Goal: Use online tool/utility: Utilize a website feature to perform a specific function

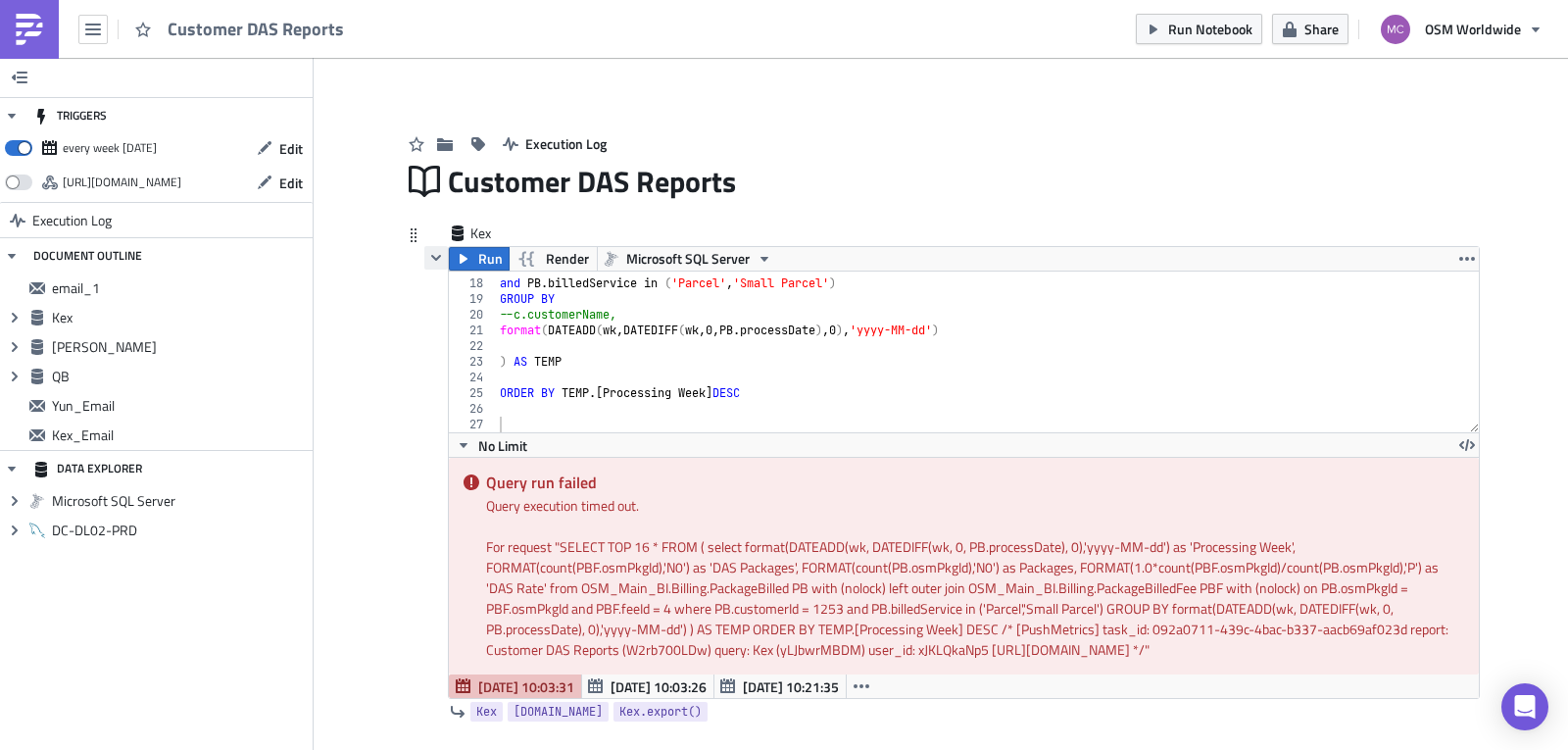
click at [424, 263] on button "button" at bounding box center [436, 258] width 24 height 24
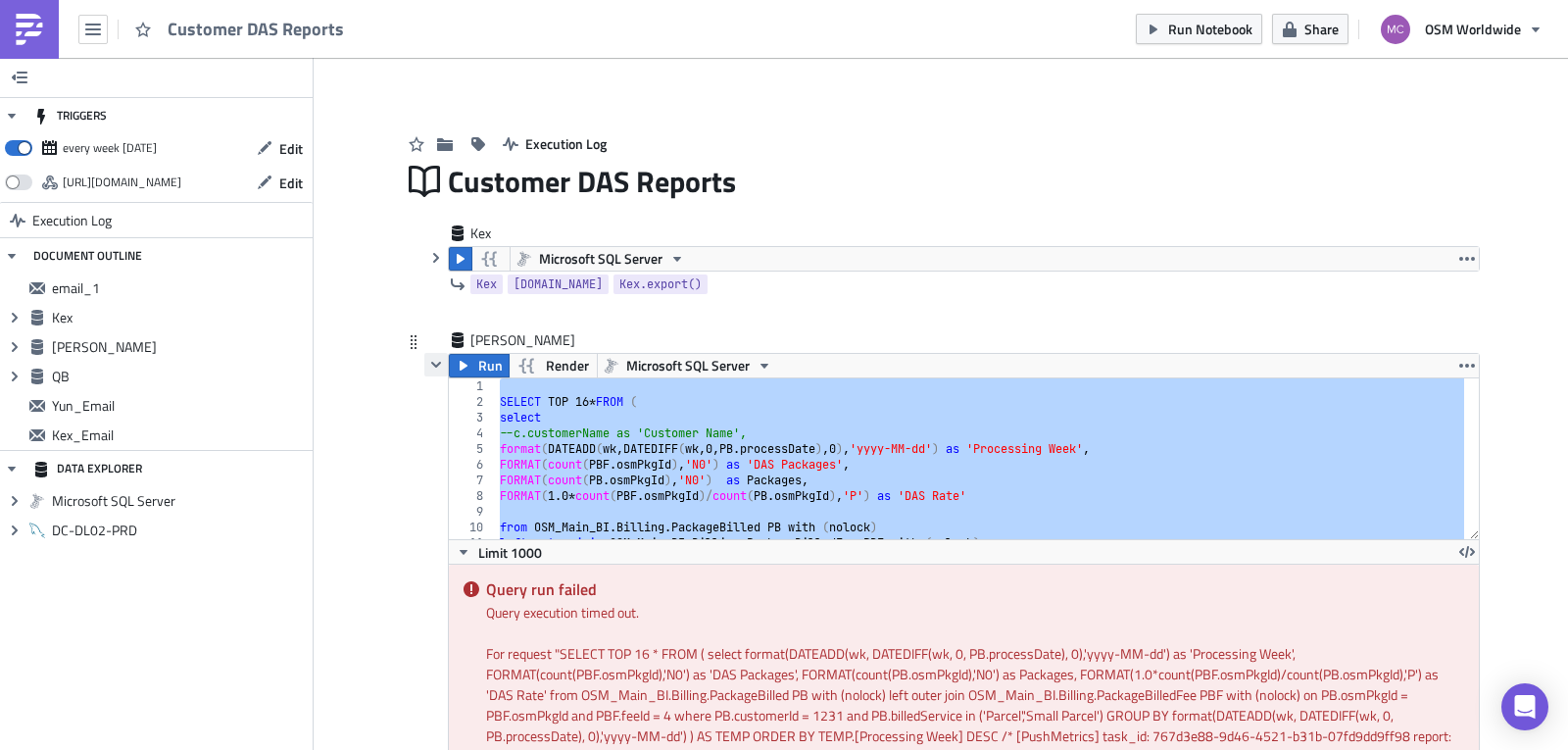
click at [429, 363] on icon "button" at bounding box center [436, 364] width 16 height 16
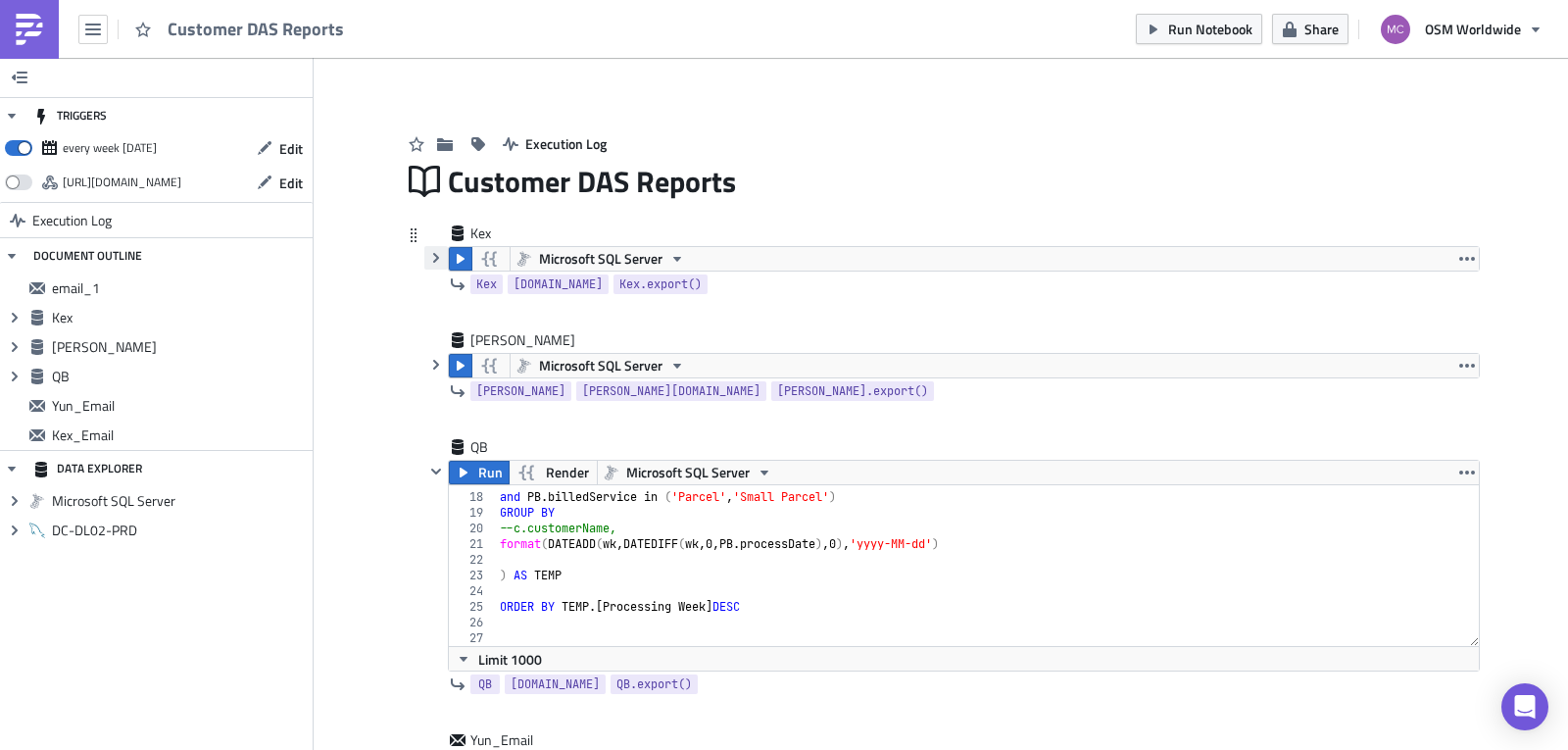
click at [433, 262] on icon "button" at bounding box center [436, 258] width 16 height 16
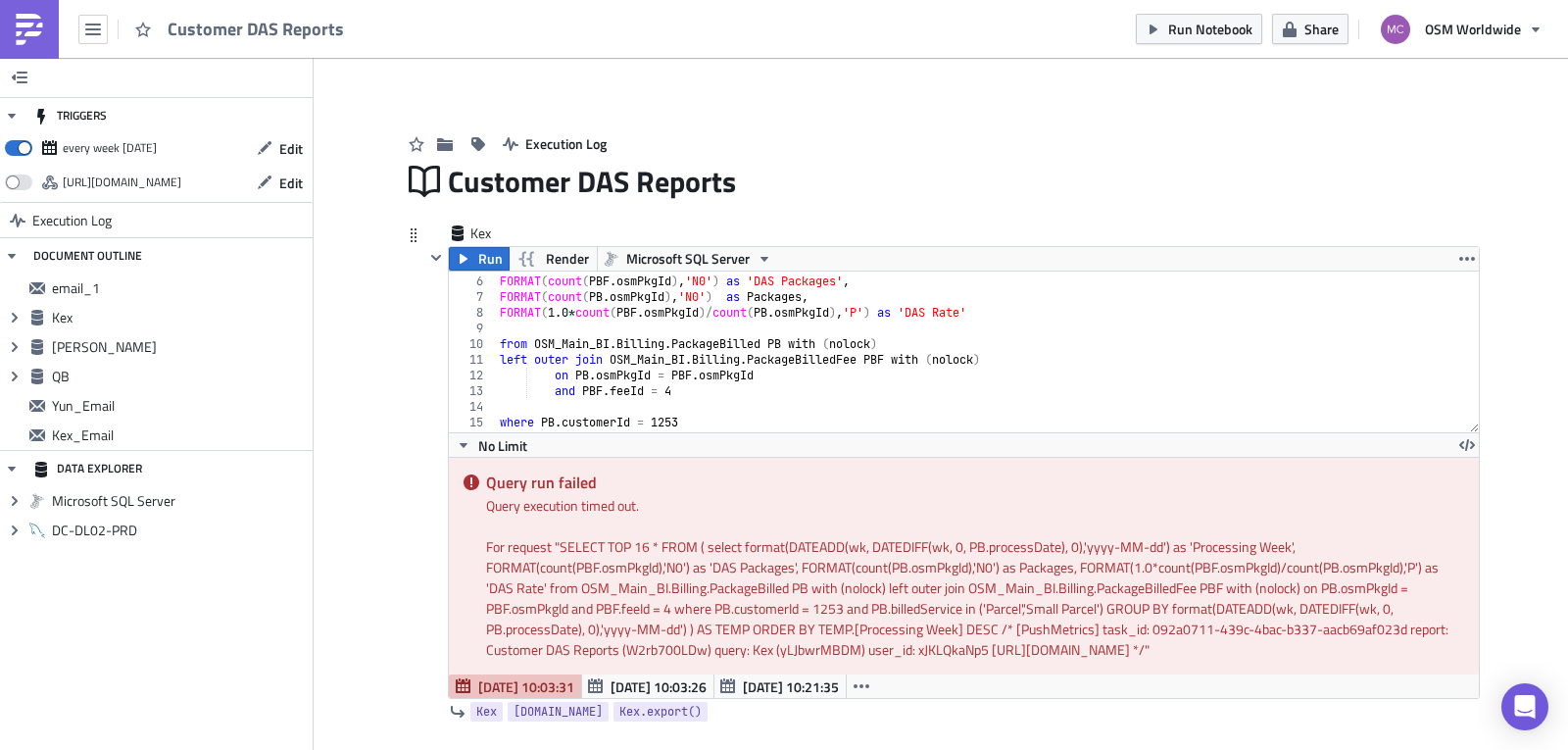
scroll to position [87, 0]
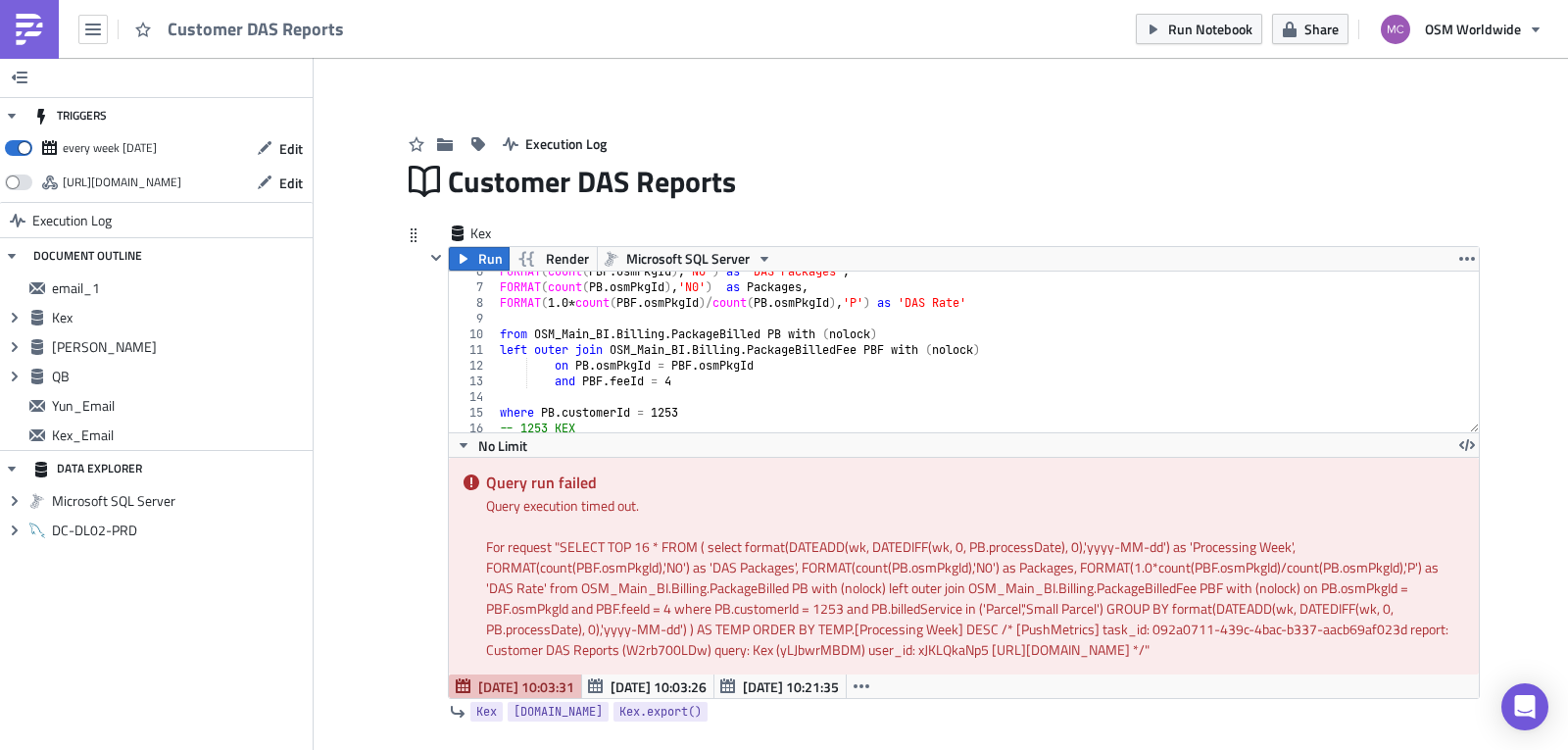
type textarea "left outer join OSM_Main_BI.Billing.PackageBilledFee PBF with (nolock)"
click at [1042, 345] on div "FORMAT ( count ( PBF . osmPkgId ) , 'N0' ) as 'DAS Packages' , FORMAT ( count (…" at bounding box center [980, 359] width 970 height 192
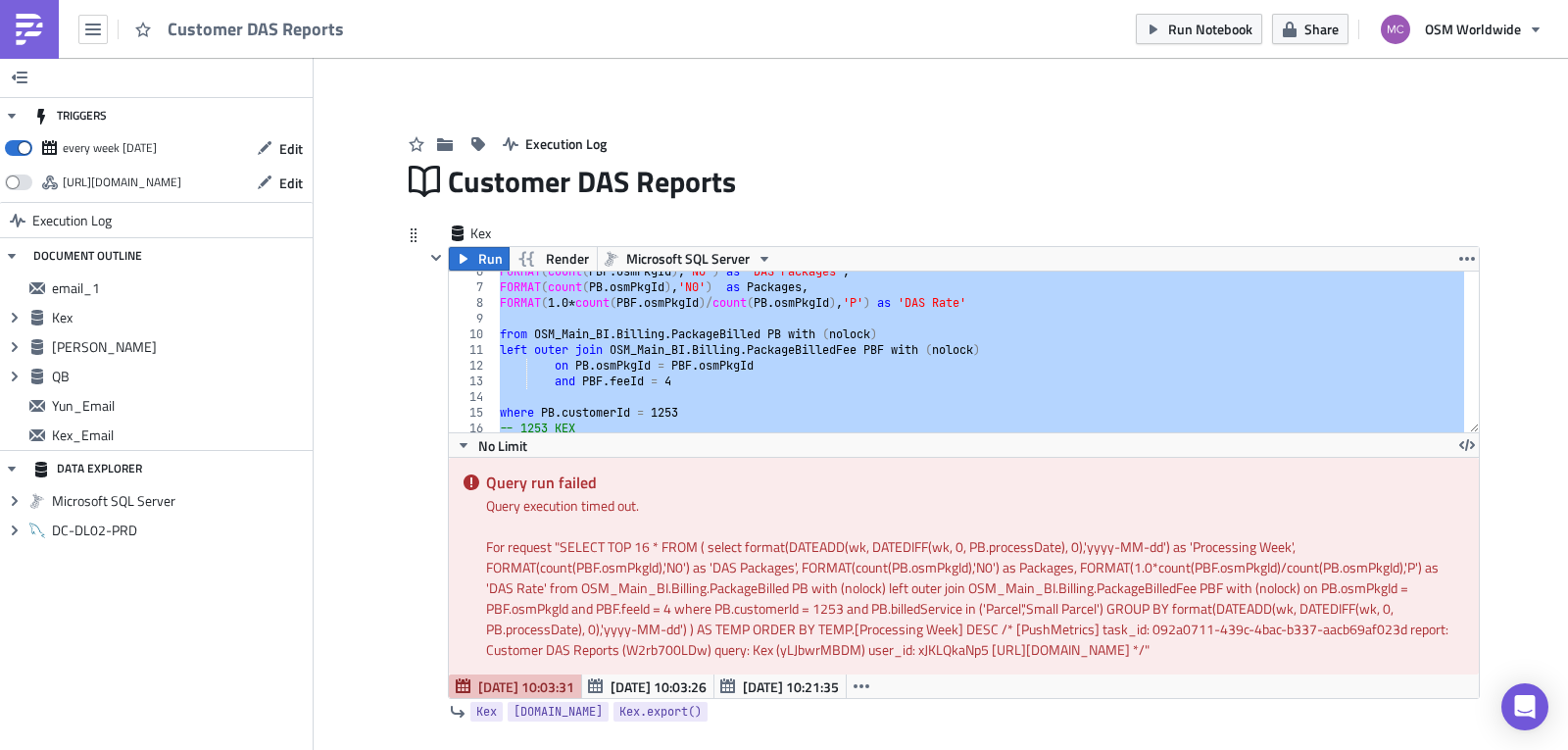
click at [767, 364] on div "FORMAT ( count ( PBF . osmPkgId ) , 'N0' ) as 'DAS Packages' , FORMAT ( count (…" at bounding box center [980, 351] width 969 height 160
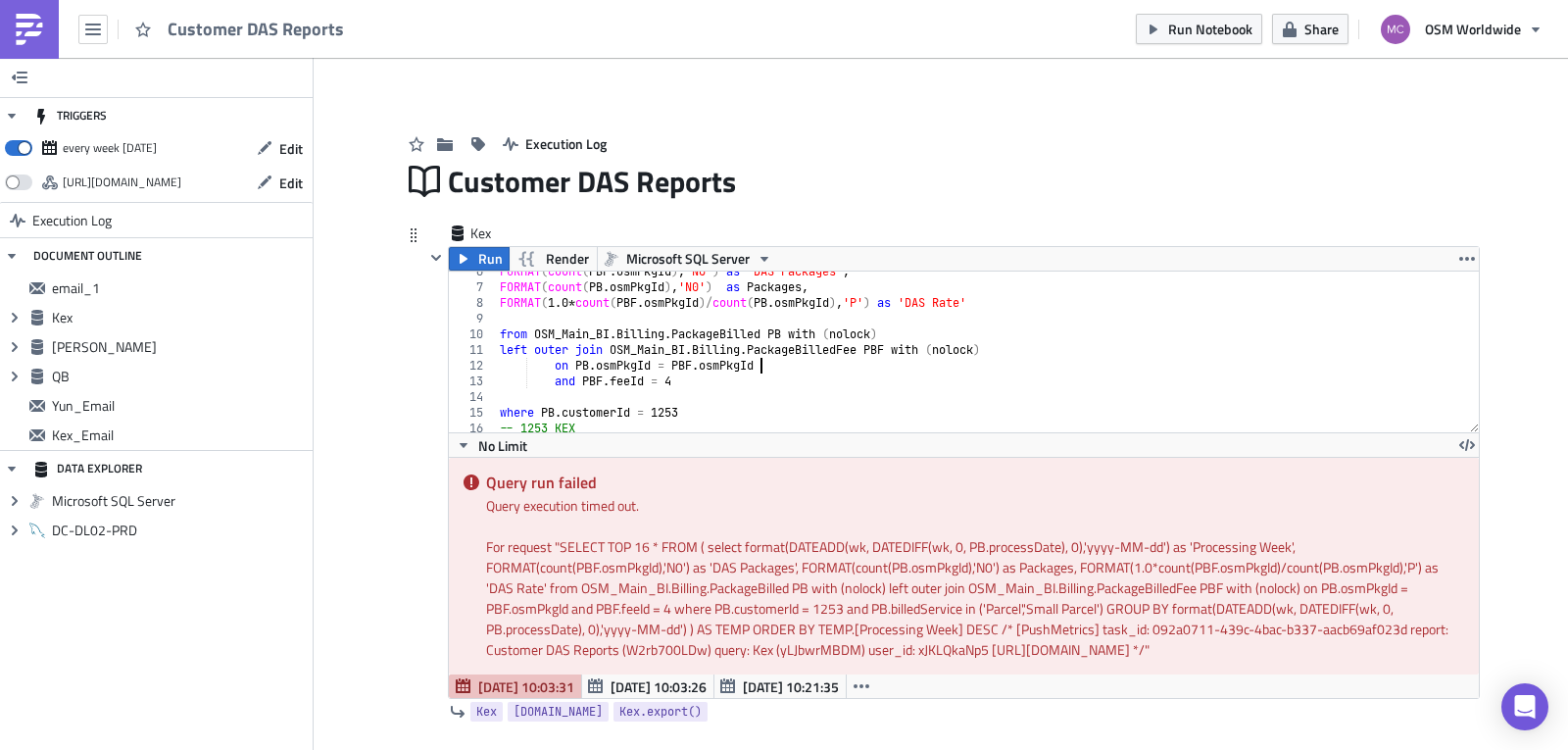
type textarea "on PB.osmPkgId = PBF.osmPkgId"
click at [478, 254] on span "Run" at bounding box center [490, 259] width 25 height 24
click at [428, 260] on icon "button" at bounding box center [436, 258] width 16 height 16
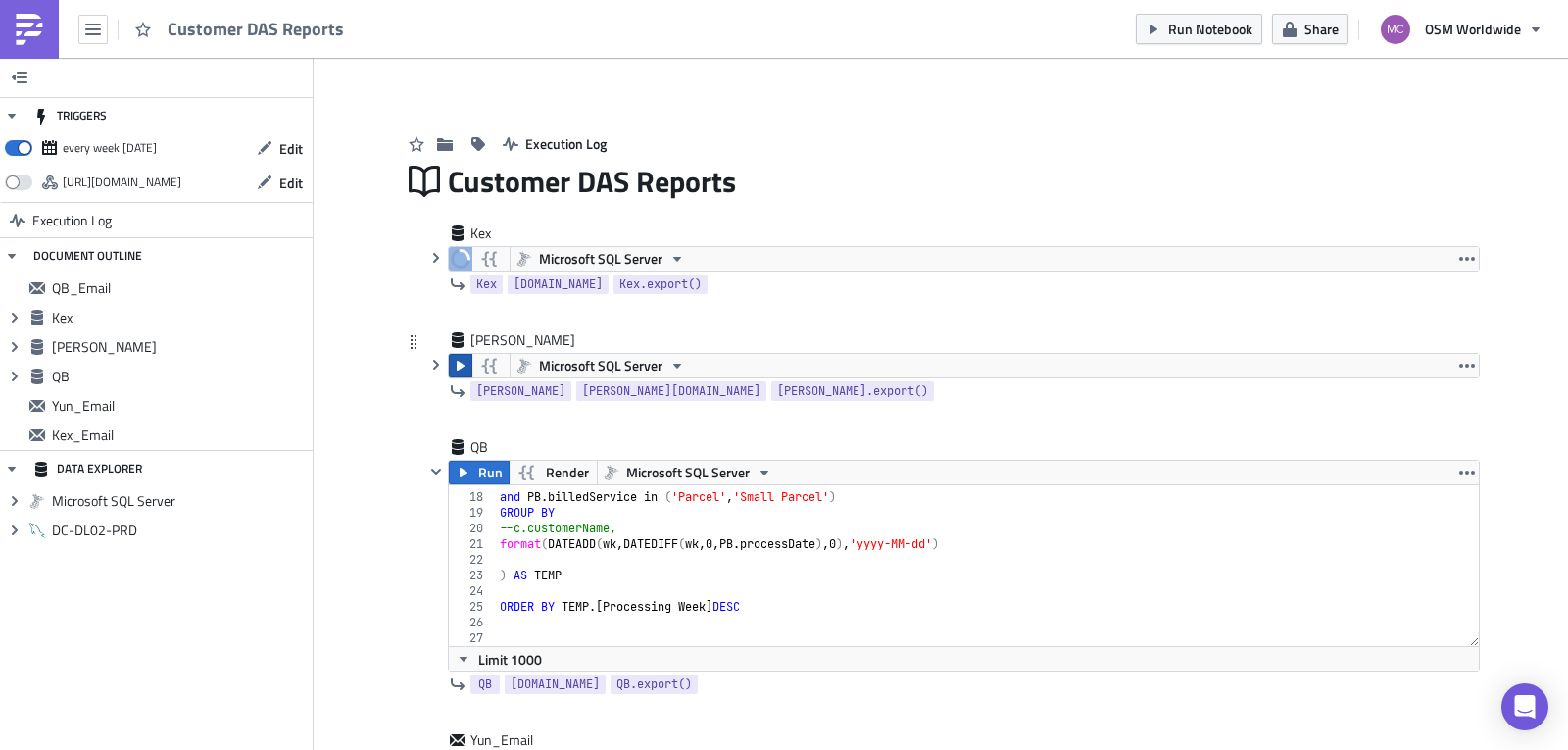
click at [457, 364] on icon "button" at bounding box center [461, 365] width 8 height 10
click at [428, 467] on icon "button" at bounding box center [436, 471] width 16 height 16
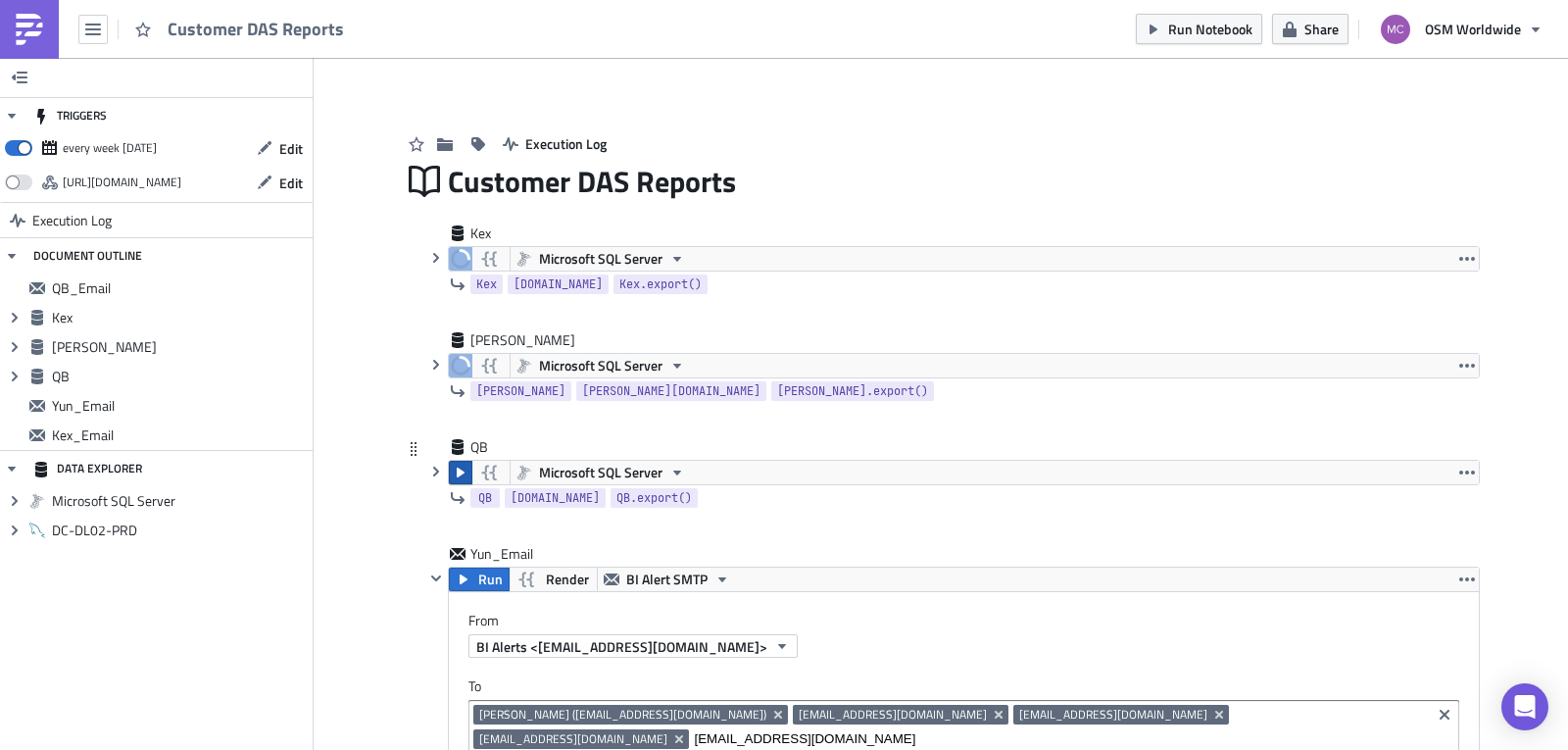
click at [453, 474] on icon "button" at bounding box center [461, 472] width 16 height 16
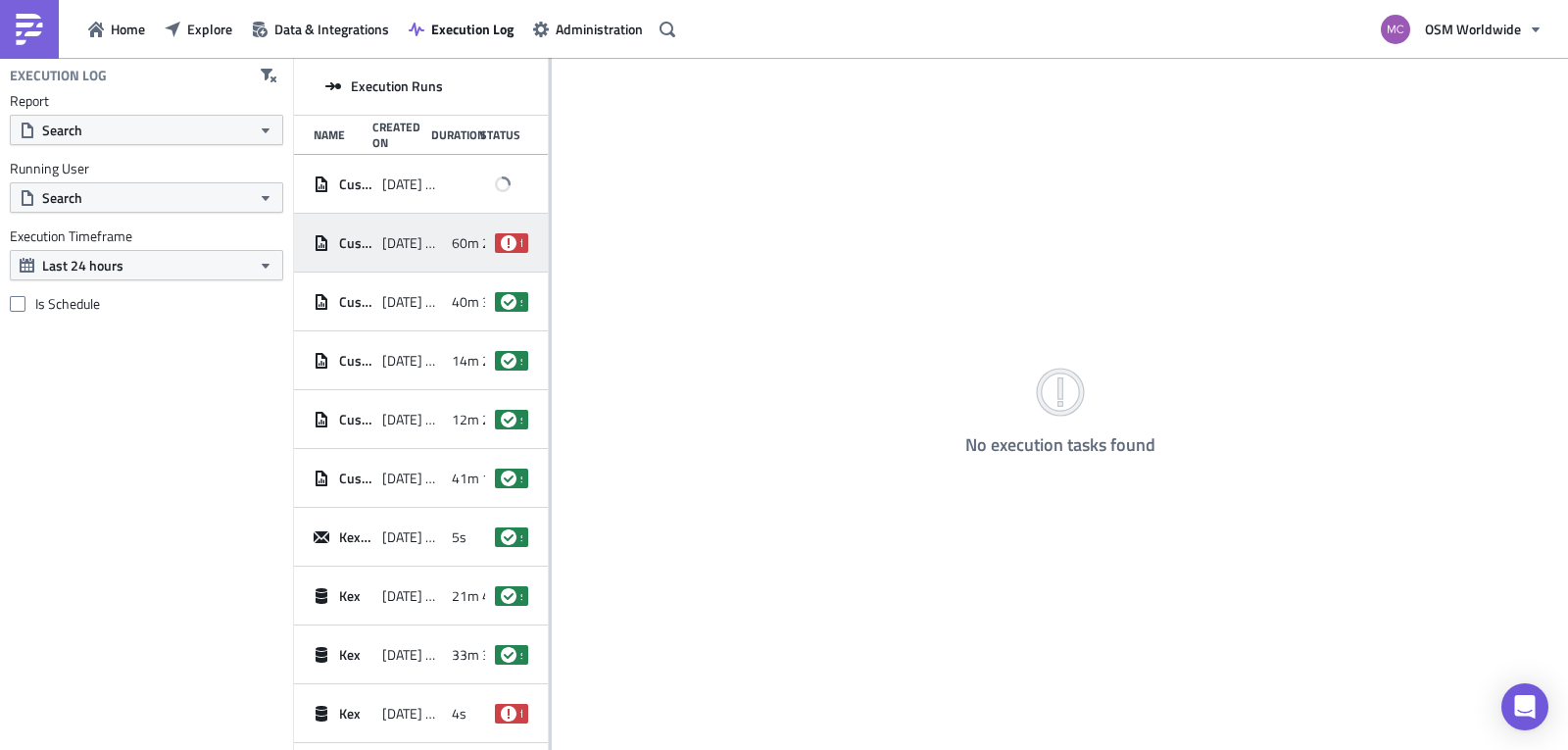
click at [401, 240] on span "[DATE] 10:03" at bounding box center [411, 243] width 59 height 18
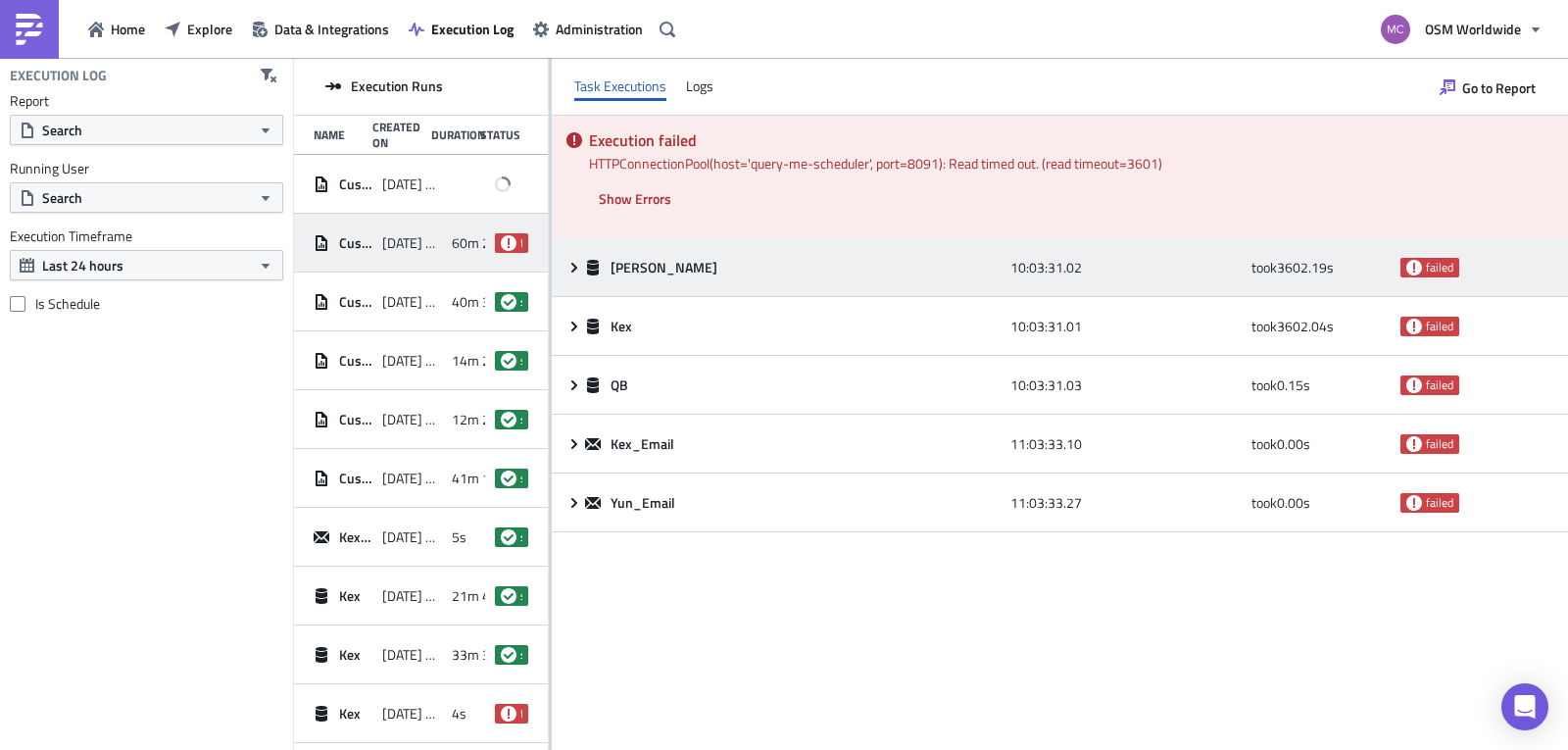
click at [574, 268] on icon at bounding box center [575, 268] width 16 height 16
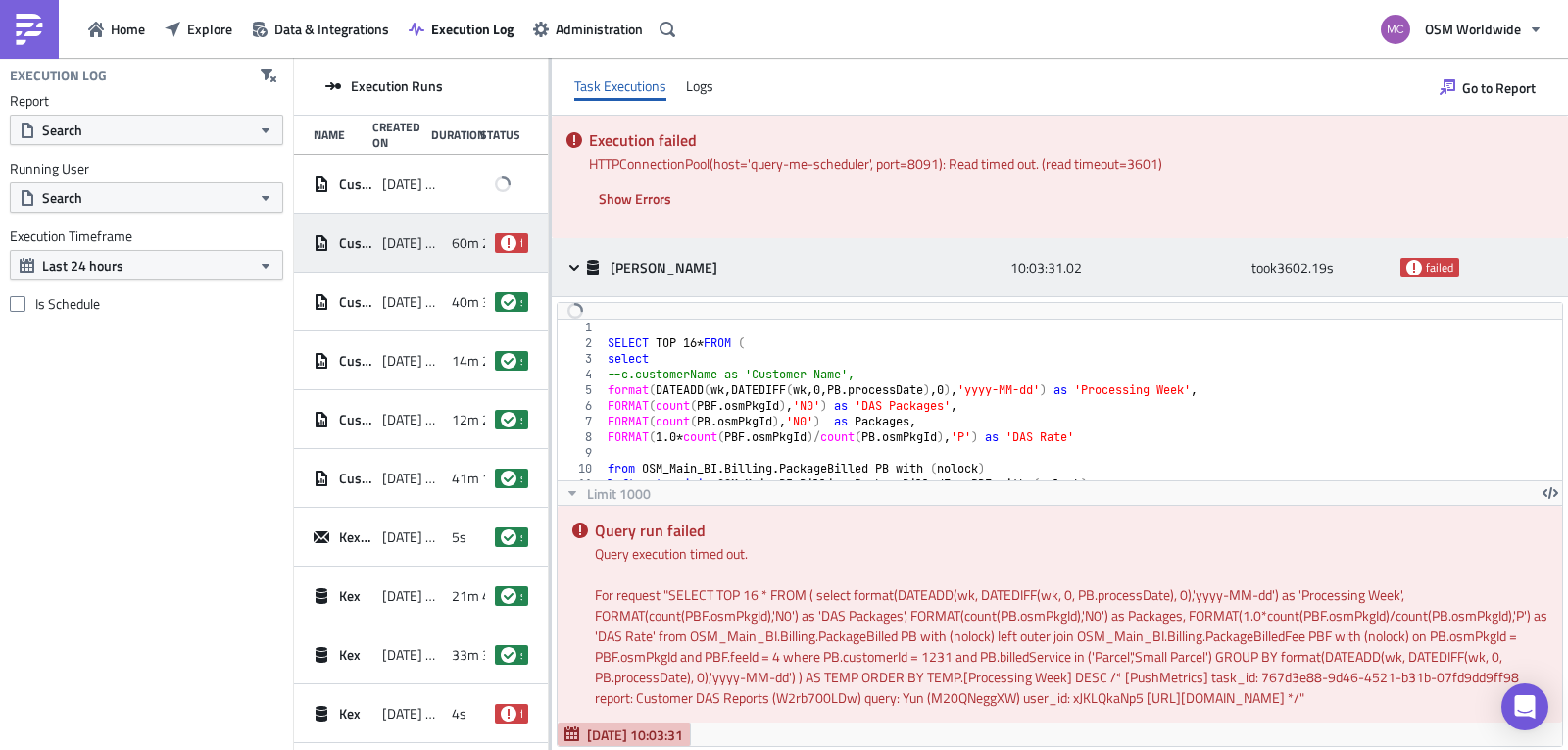
click at [575, 268] on icon at bounding box center [574, 267] width 10 height 6
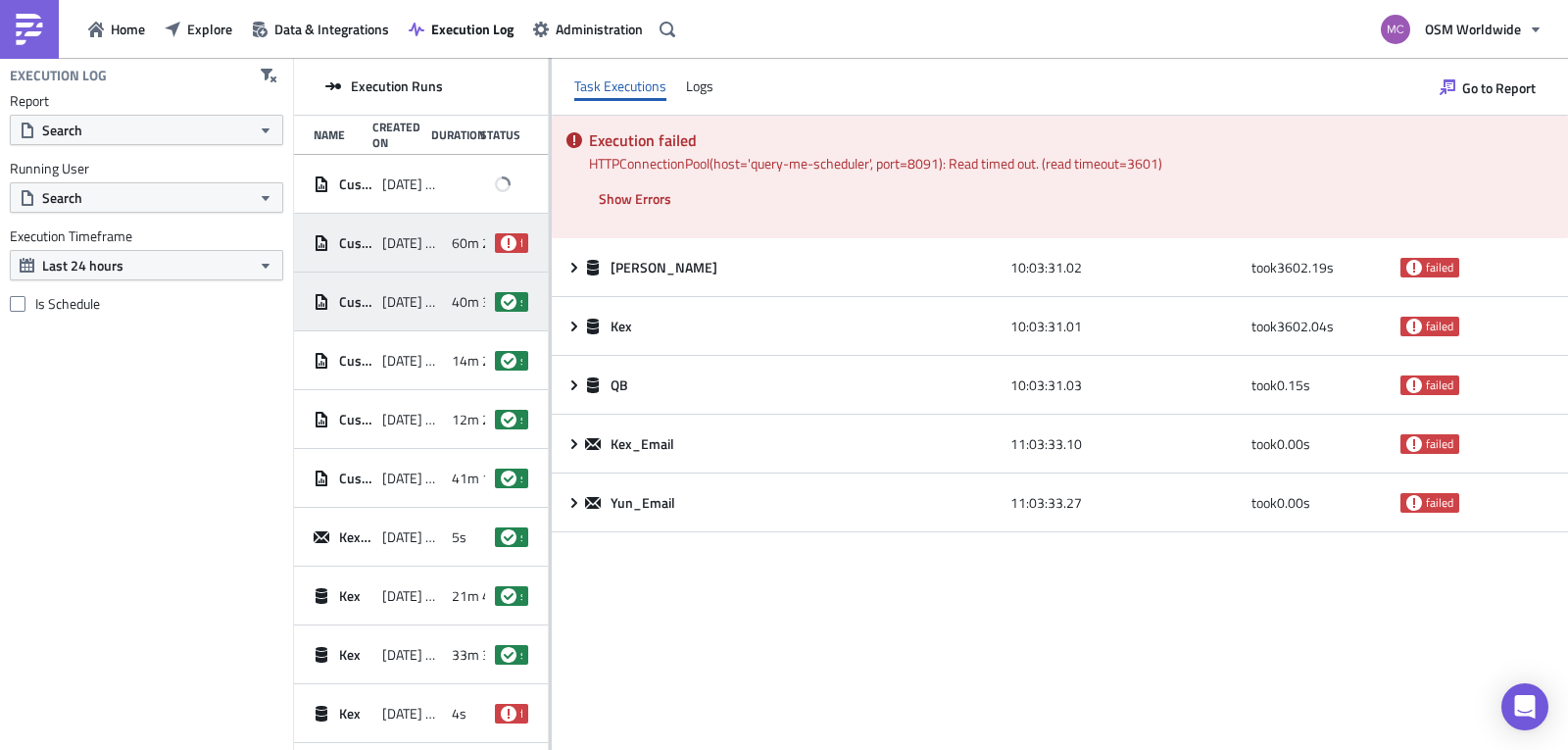
click at [421, 309] on span "[DATE] 10:03" at bounding box center [411, 302] width 59 height 18
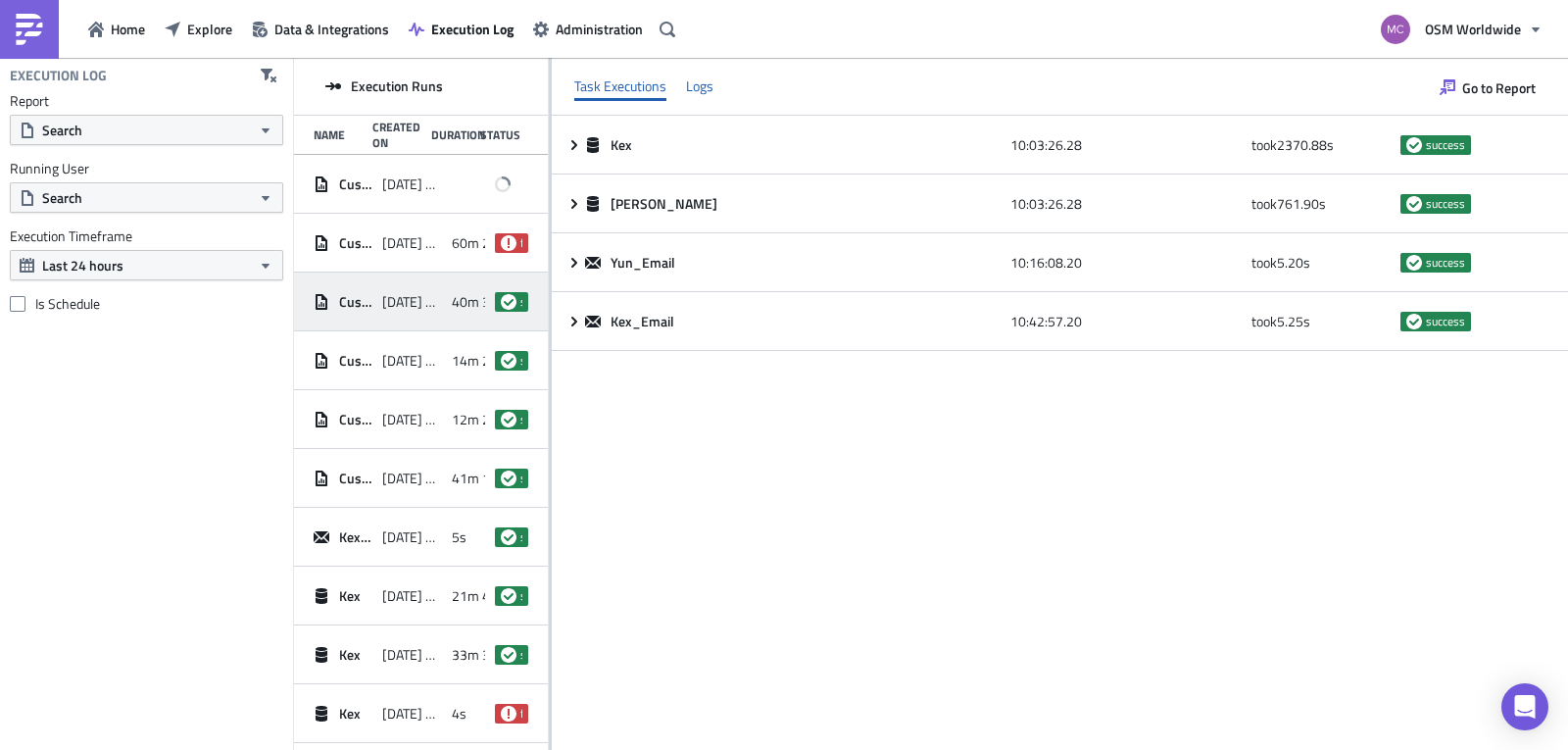
click at [698, 89] on div "Logs" at bounding box center [700, 87] width 28 height 30
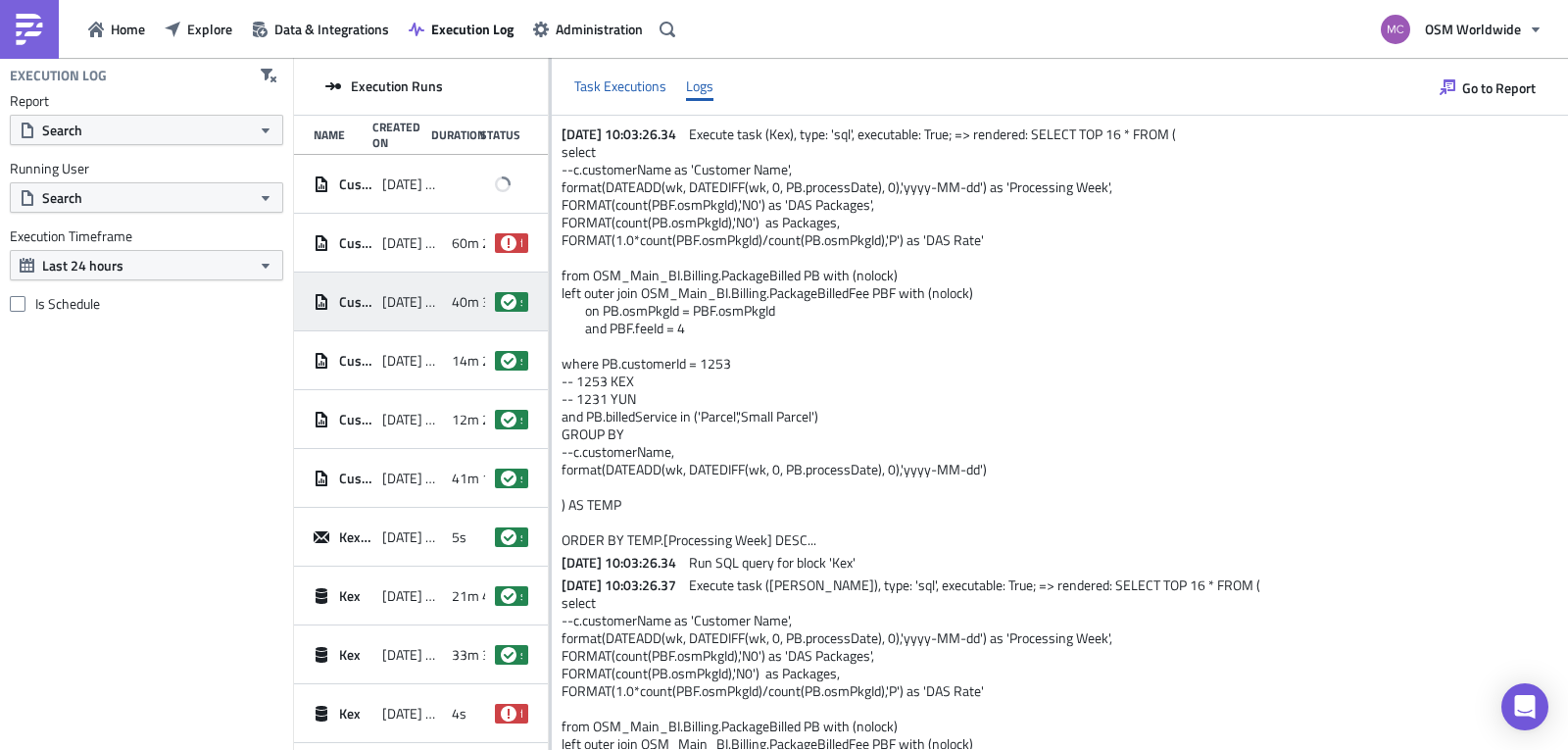
click at [616, 88] on div "Task Executions" at bounding box center [620, 87] width 93 height 30
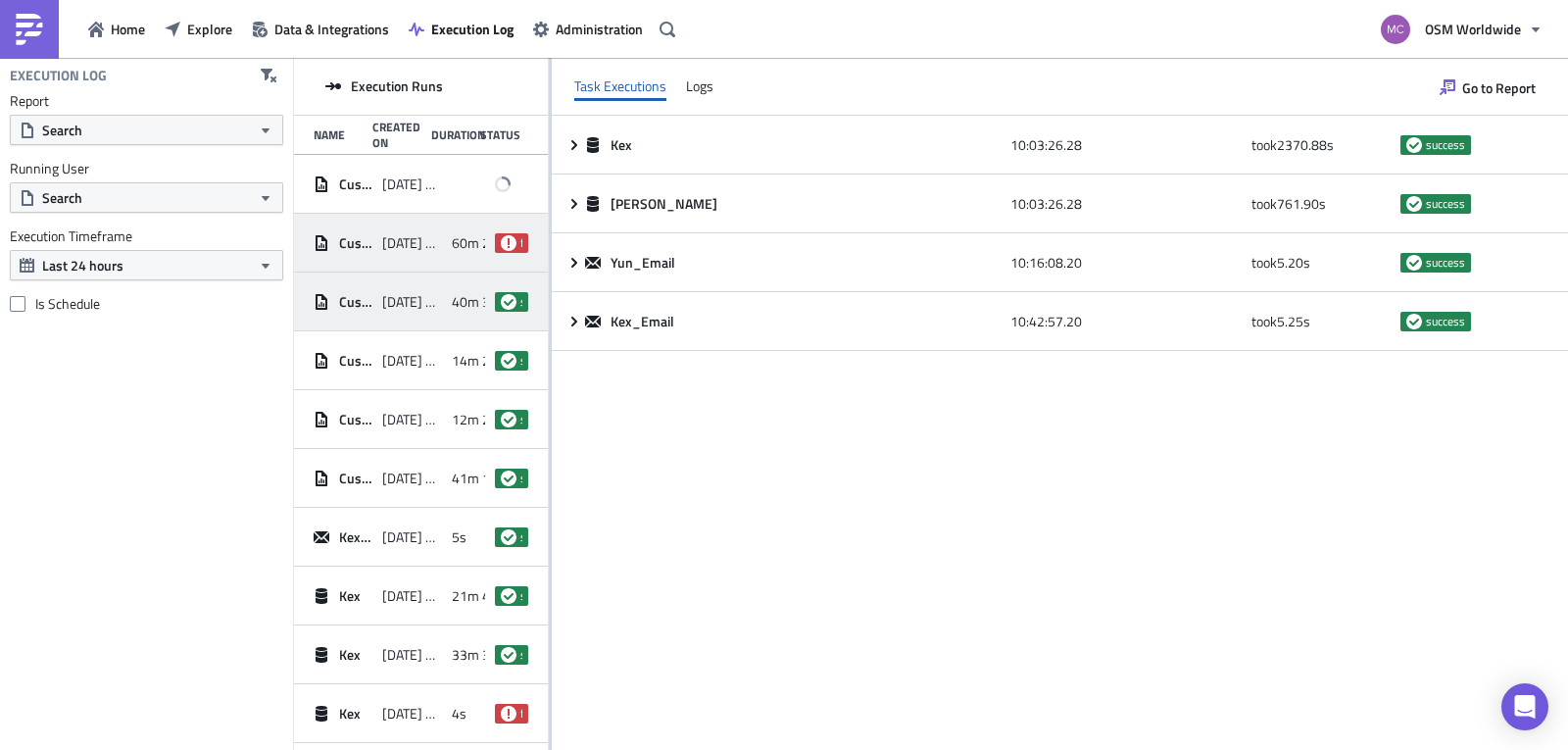
click at [382, 234] on span "2025-09-23 10:03" at bounding box center [411, 243] width 59 height 18
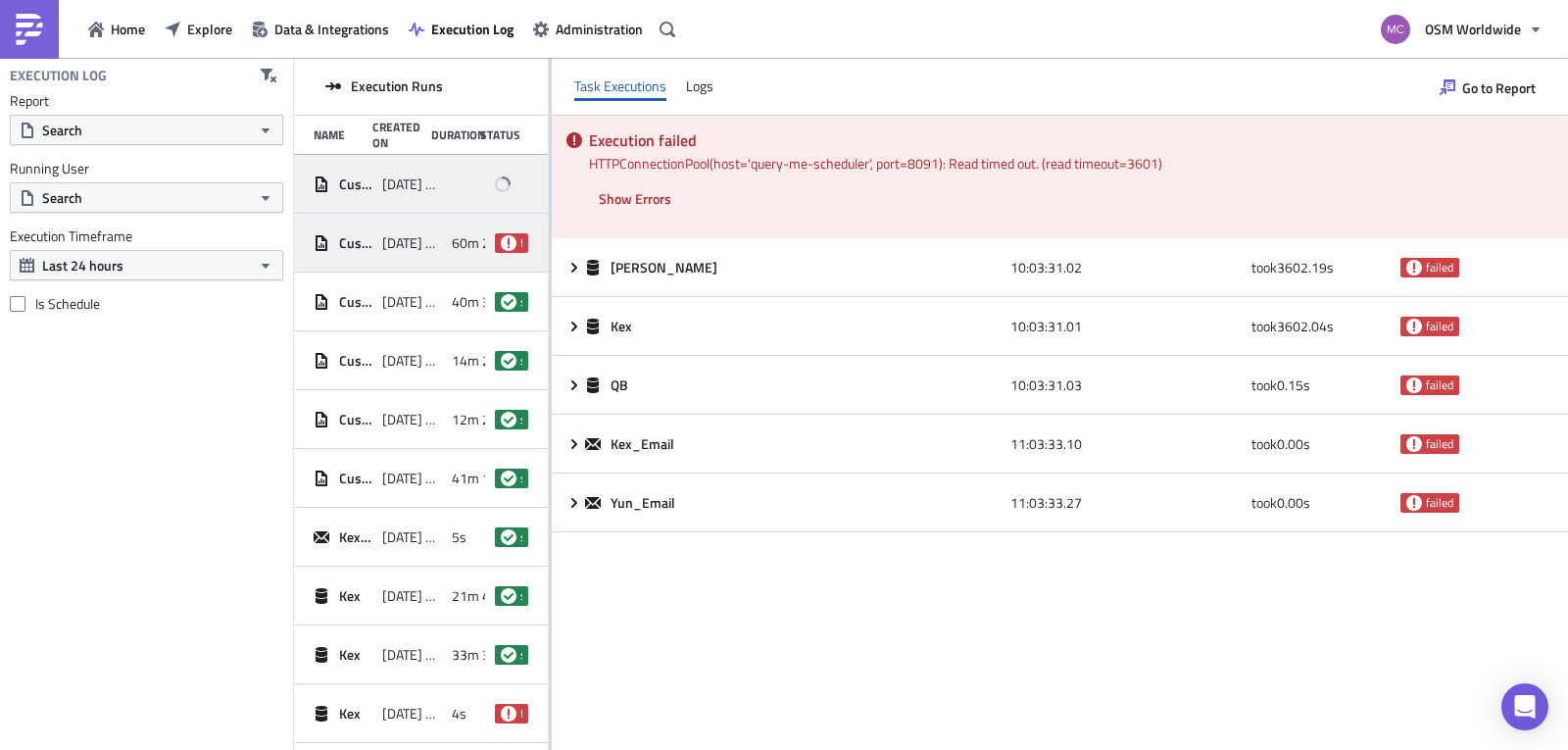
click at [396, 183] on span "2025-09-23 13:23" at bounding box center [411, 184] width 59 height 18
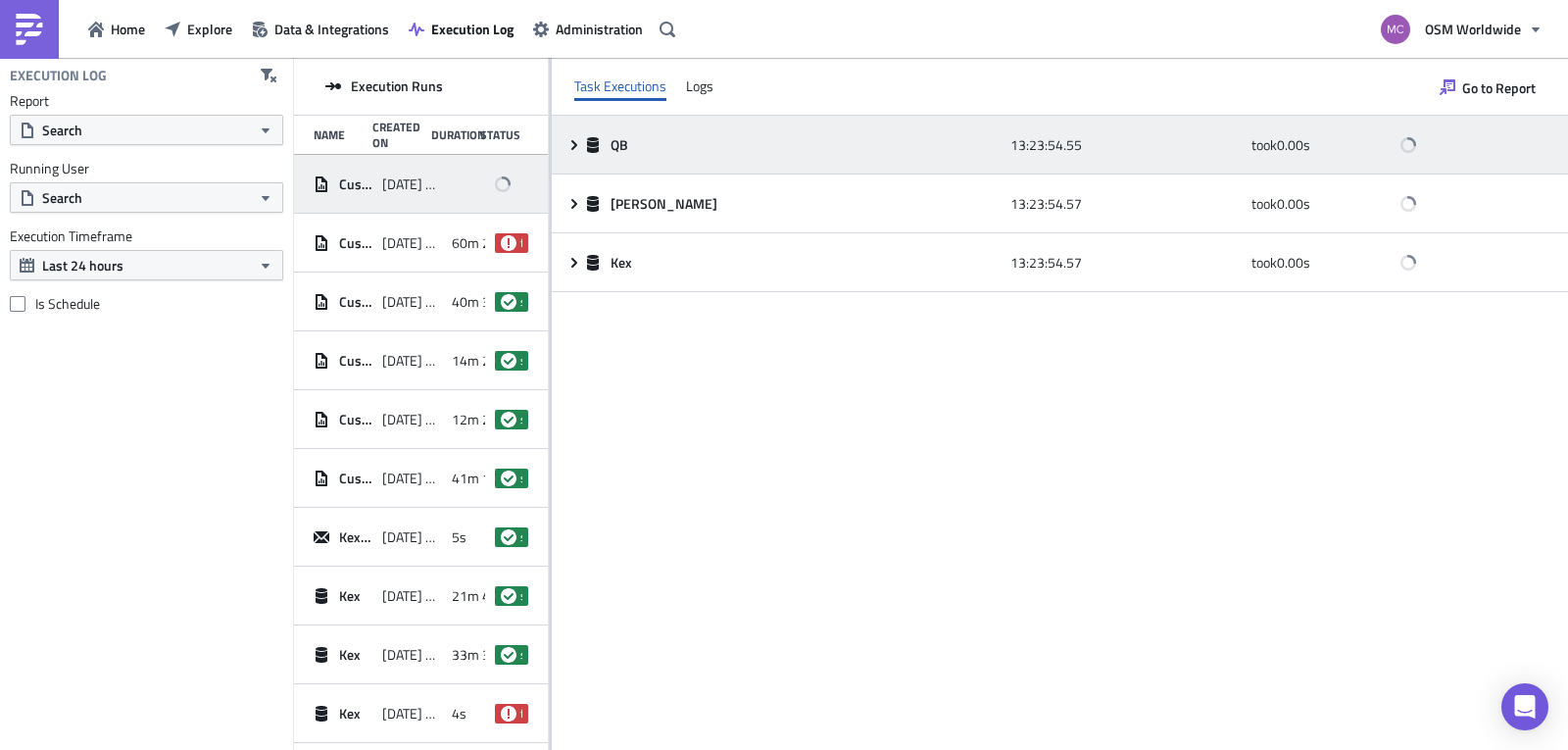
click at [573, 150] on icon at bounding box center [575, 145] width 16 height 16
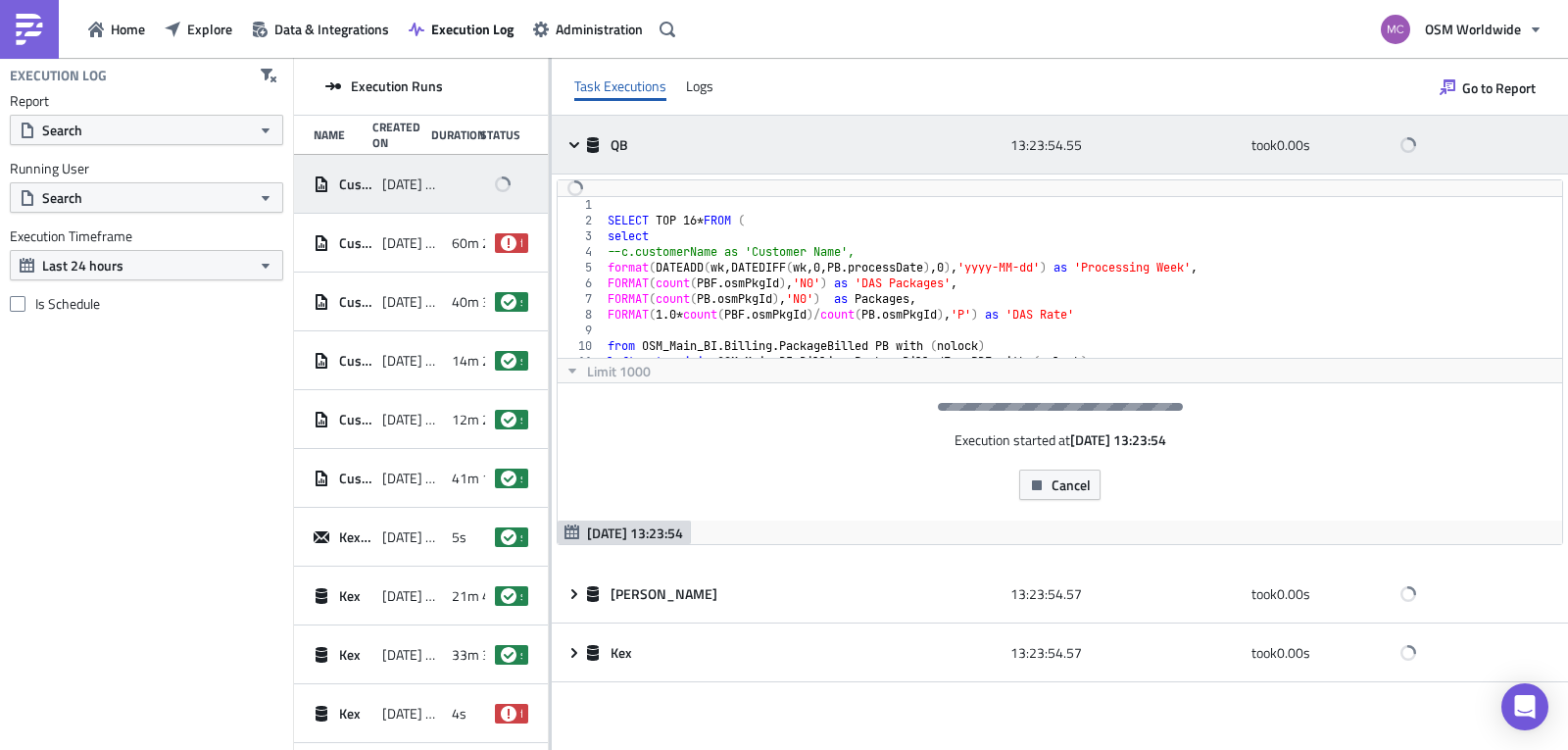
click at [573, 150] on icon at bounding box center [575, 145] width 16 height 16
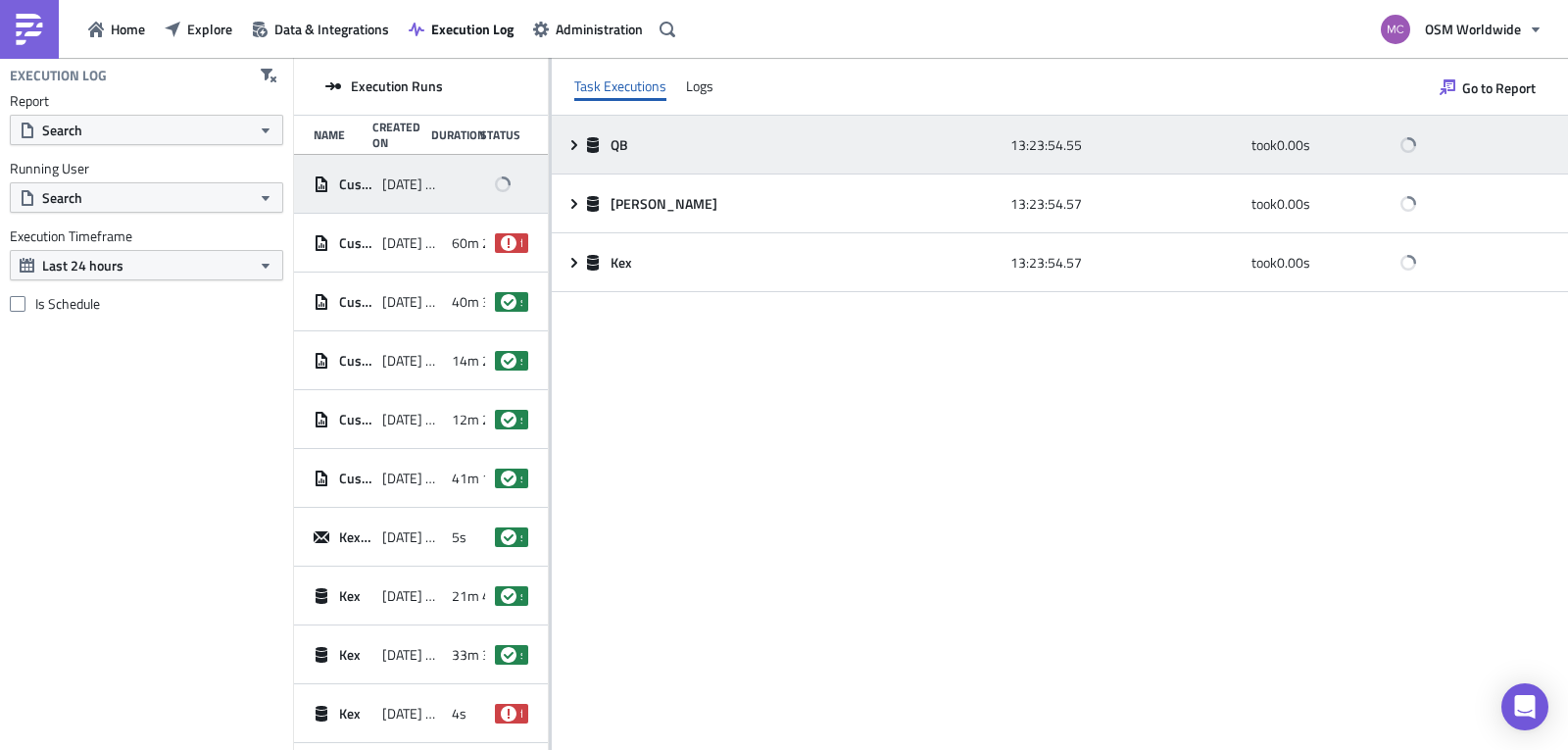
click at [573, 150] on icon at bounding box center [575, 145] width 16 height 16
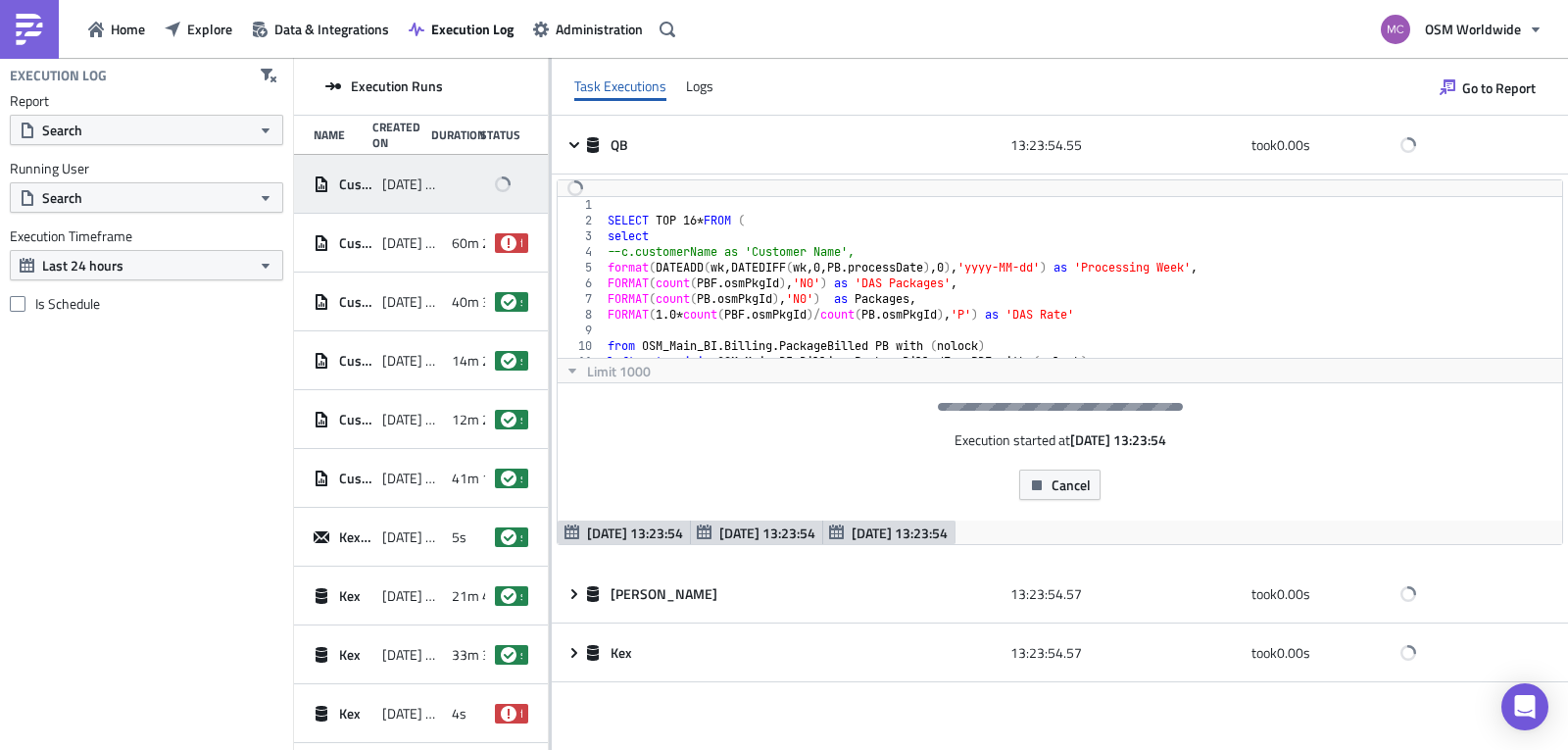
click at [635, 530] on span "Sep 23 13:23:54" at bounding box center [635, 532] width 96 height 21
click at [761, 529] on span "Sep 23 13:23:54" at bounding box center [768, 532] width 96 height 21
click at [895, 533] on span "Sep 23 13:23:54" at bounding box center [900, 532] width 96 height 21
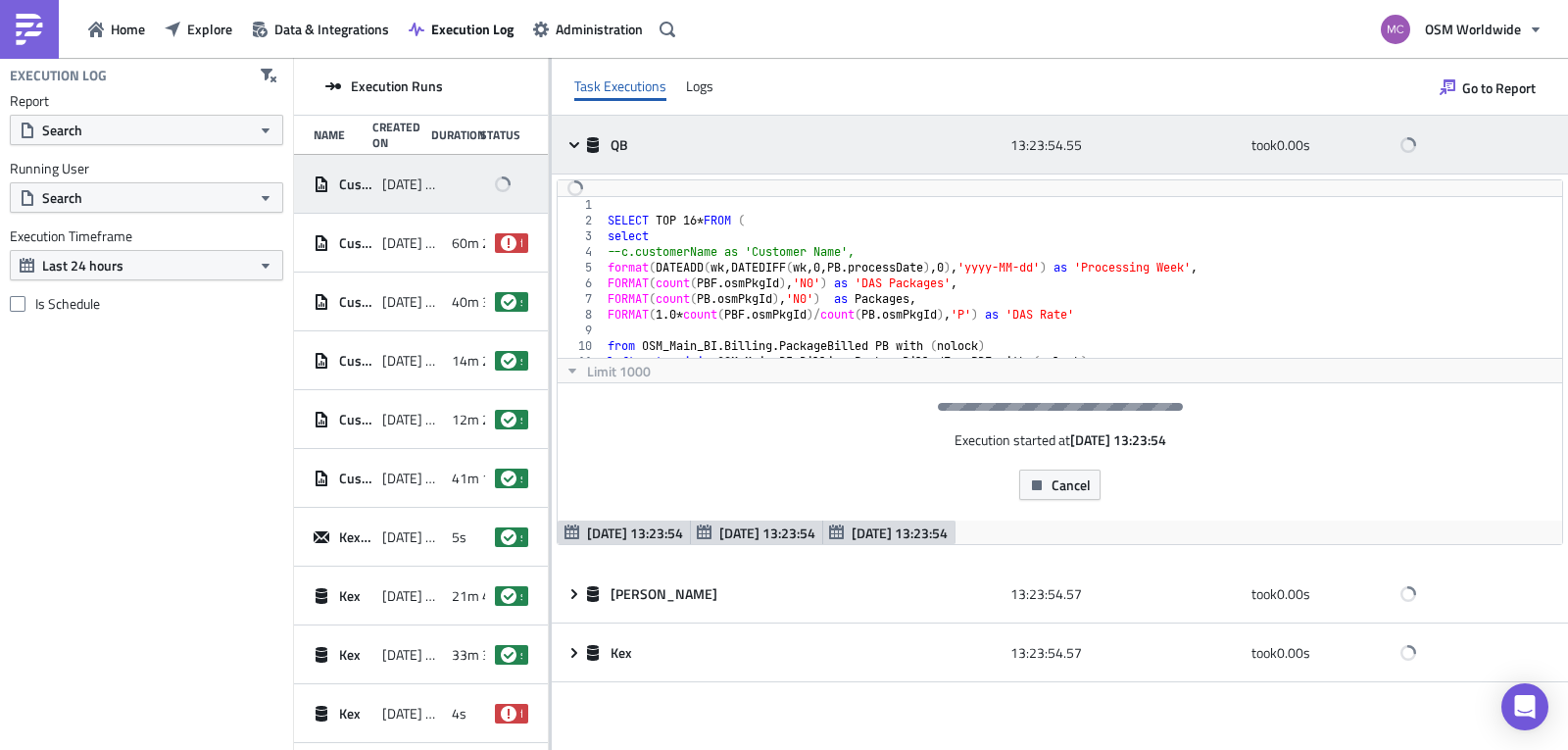
click at [571, 134] on div "QB 13:23:54.55 took 0.00 s" at bounding box center [1060, 145] width 1017 height 59
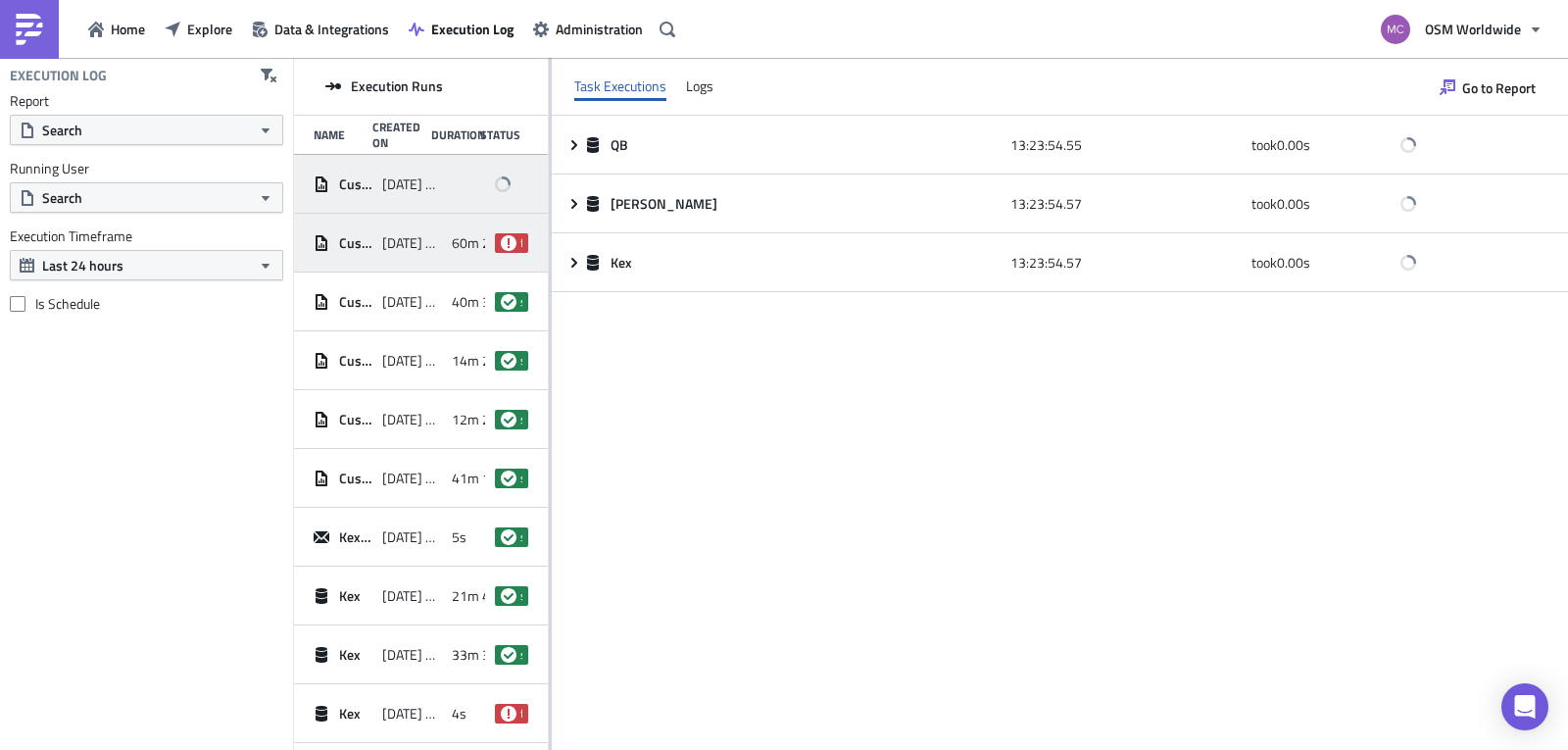
click at [405, 246] on span "2025-09-23 10:03" at bounding box center [411, 243] width 59 height 18
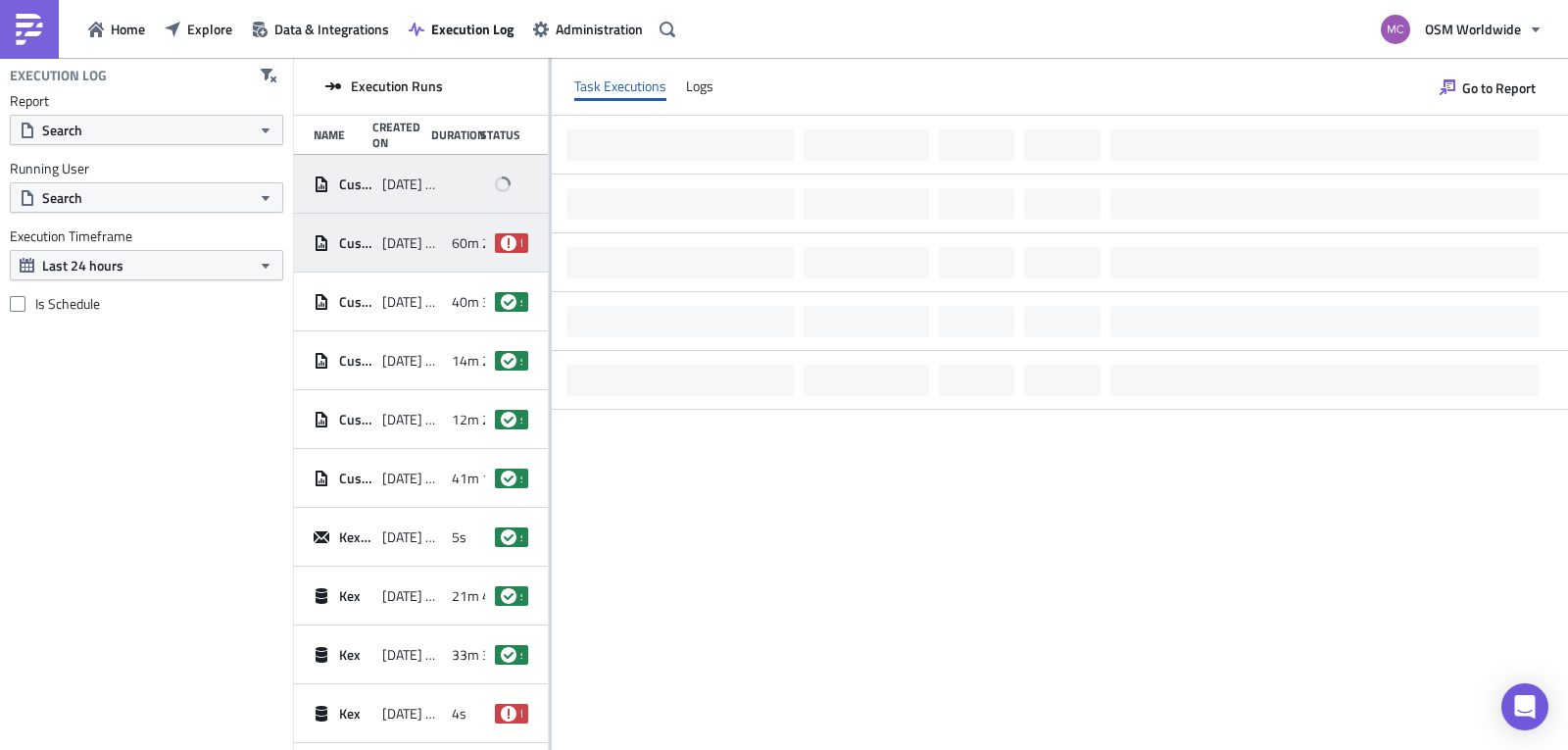
click at [412, 187] on span "2025-09-23 13:23" at bounding box center [411, 184] width 59 height 18
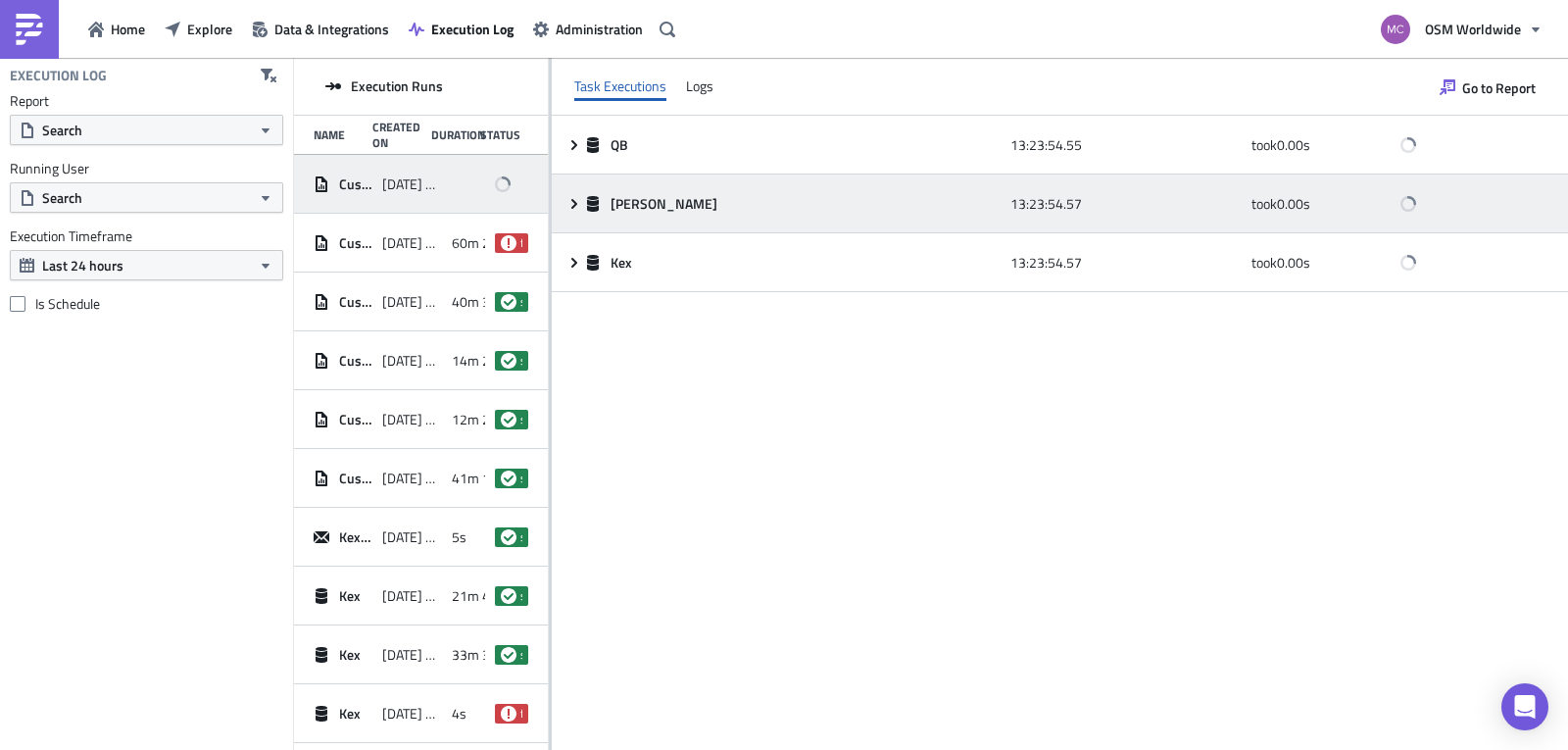
click at [573, 207] on icon at bounding box center [574, 203] width 6 height 10
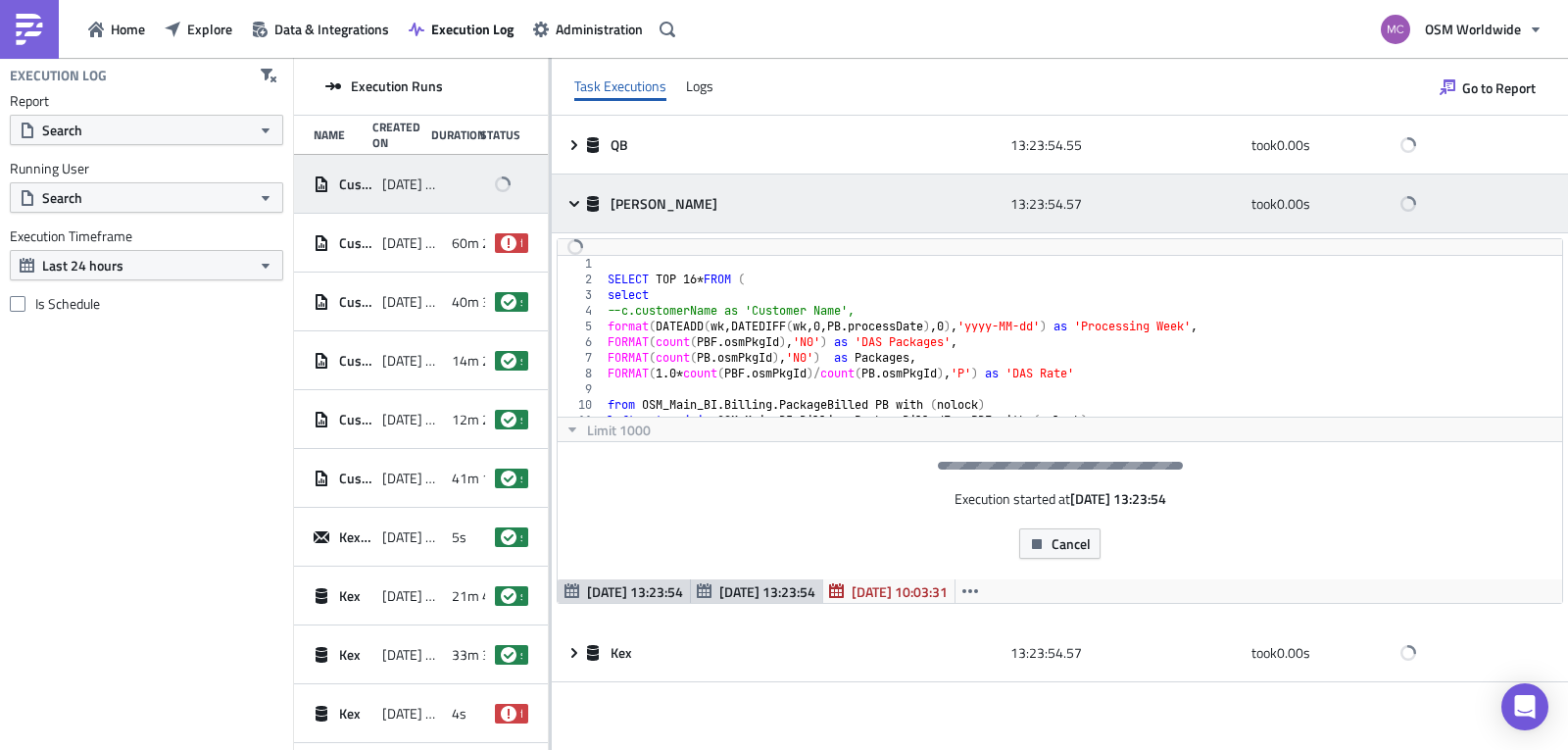
click at [576, 207] on icon at bounding box center [575, 204] width 16 height 16
